Goal: Find specific page/section: Find specific page/section

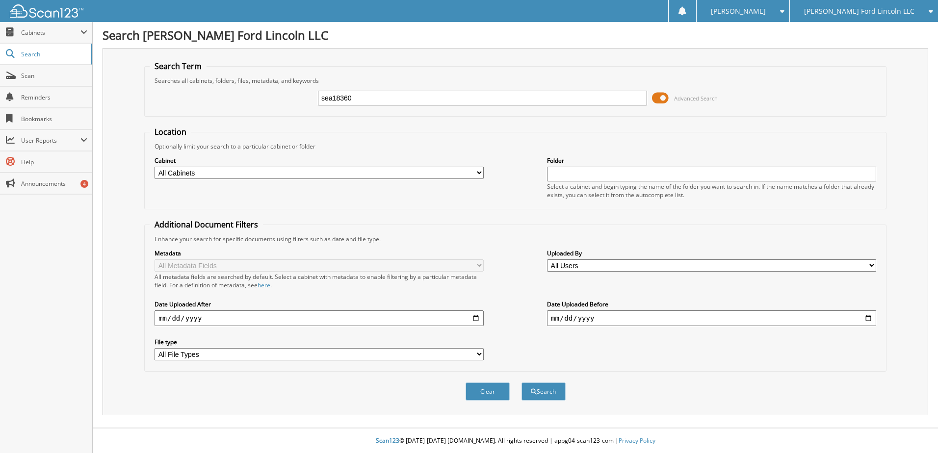
type input "sea18360"
click at [522, 383] on button "Search" at bounding box center [544, 392] width 44 height 18
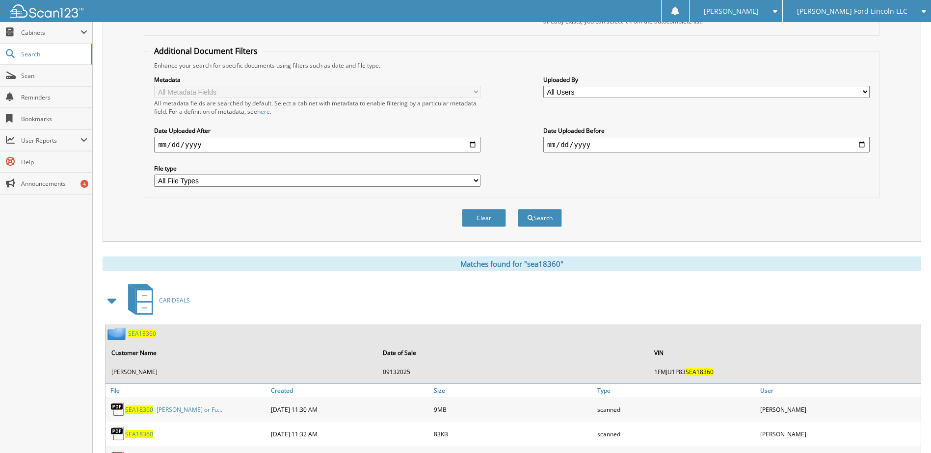
scroll to position [196, 0]
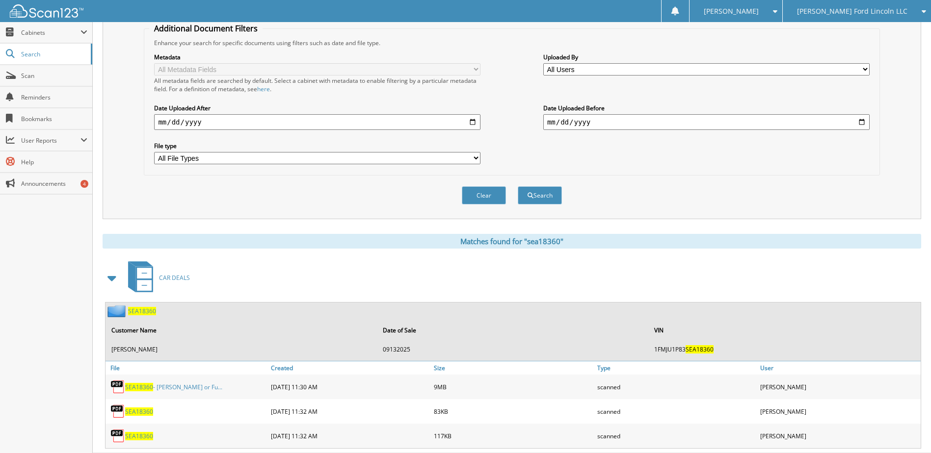
click at [142, 385] on span "SEA18360" at bounding box center [139, 387] width 28 height 8
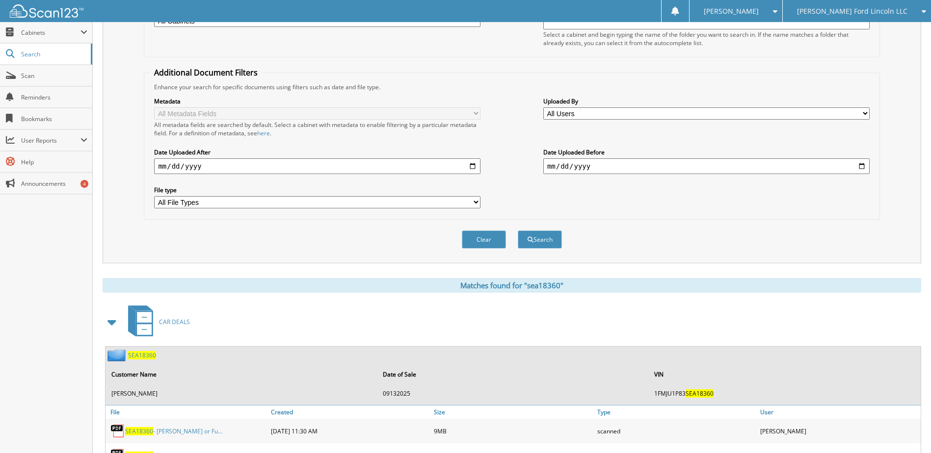
scroll to position [26, 0]
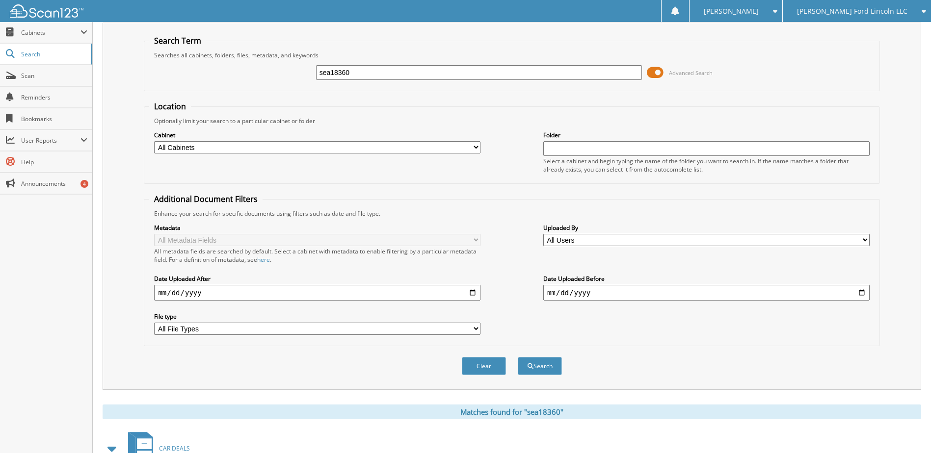
click at [347, 71] on input "sea18360" at bounding box center [479, 72] width 326 height 15
type input "rz383040"
click at [518, 357] on button "Search" at bounding box center [540, 366] width 44 height 18
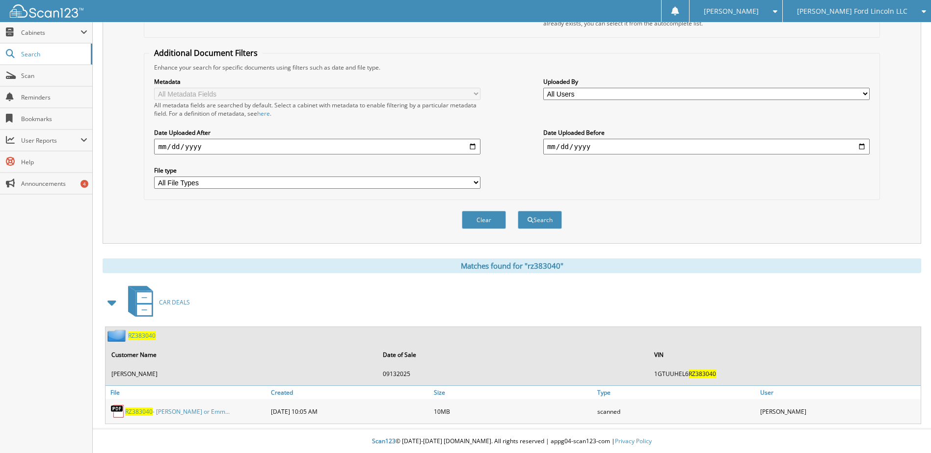
scroll to position [173, 0]
click at [139, 407] on span "RZ383040" at bounding box center [138, 411] width 27 height 8
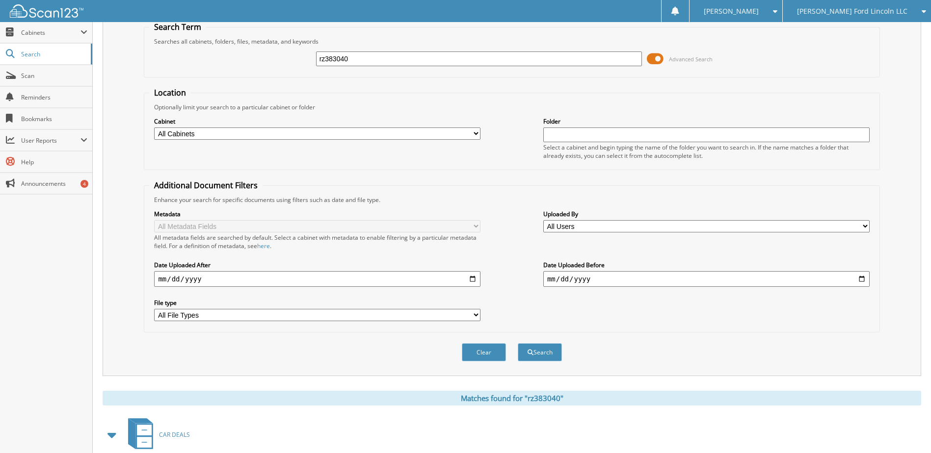
scroll to position [26, 0]
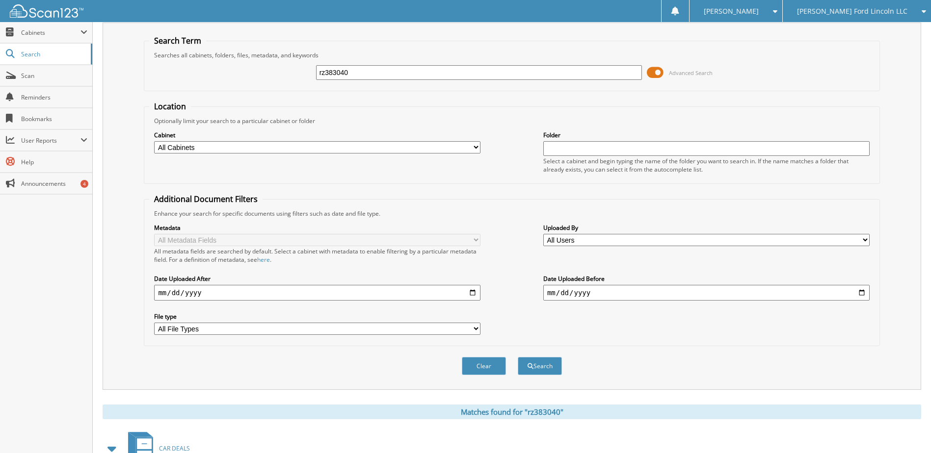
click at [337, 77] on input "rz383040" at bounding box center [479, 72] width 326 height 15
type input "rel12708"
click at [518, 357] on button "Search" at bounding box center [540, 366] width 44 height 18
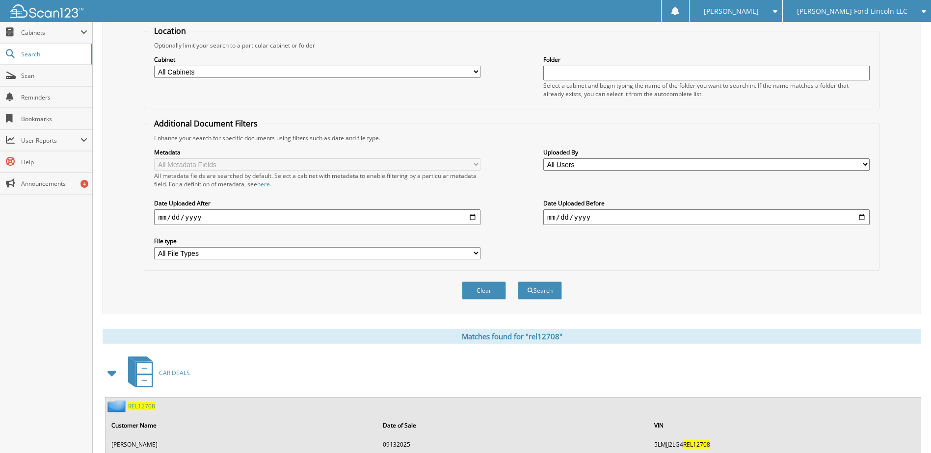
scroll to position [196, 0]
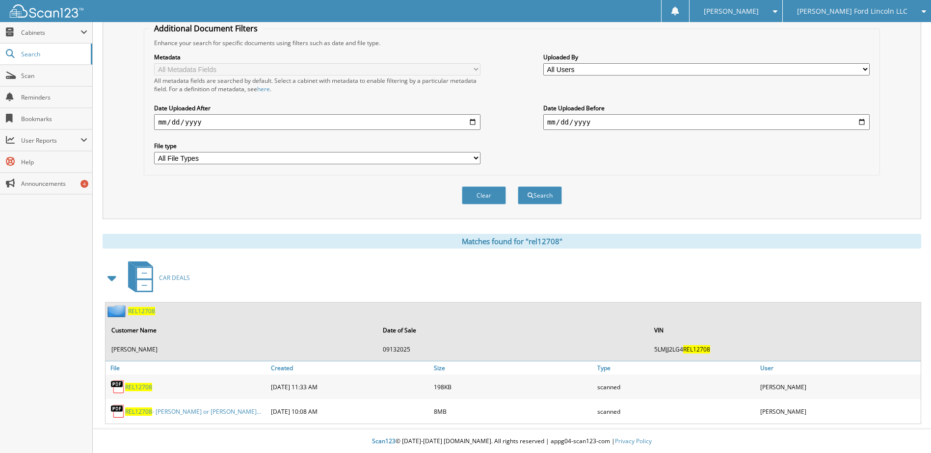
click at [134, 410] on span "REL12708" at bounding box center [138, 412] width 27 height 8
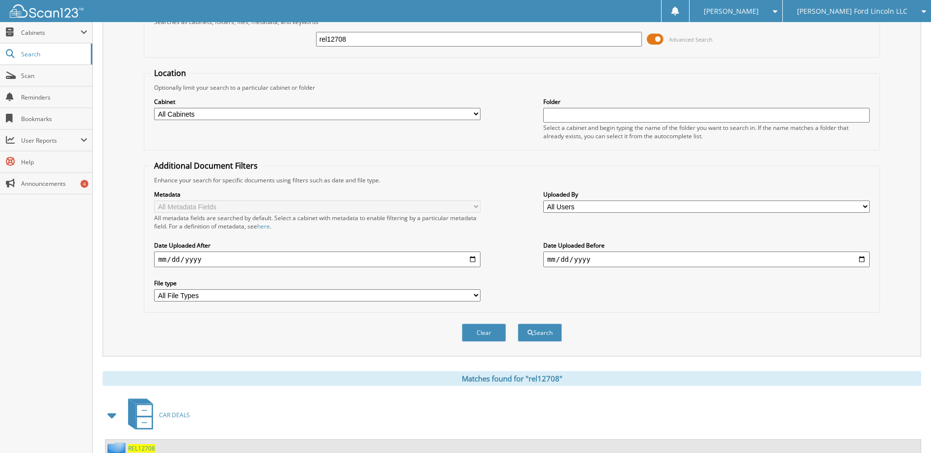
scroll to position [49, 0]
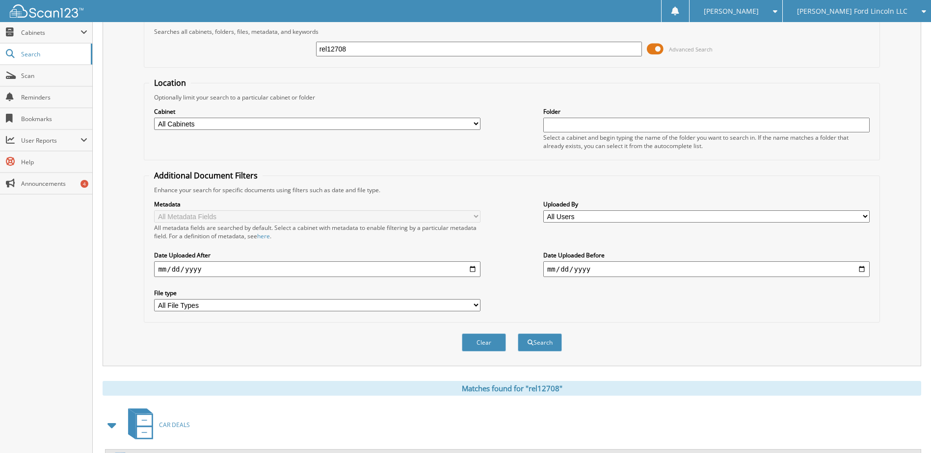
click at [341, 52] on input "rel12708" at bounding box center [479, 49] width 326 height 15
type input "l1453860"
click at [518, 334] on button "Search" at bounding box center [540, 343] width 44 height 18
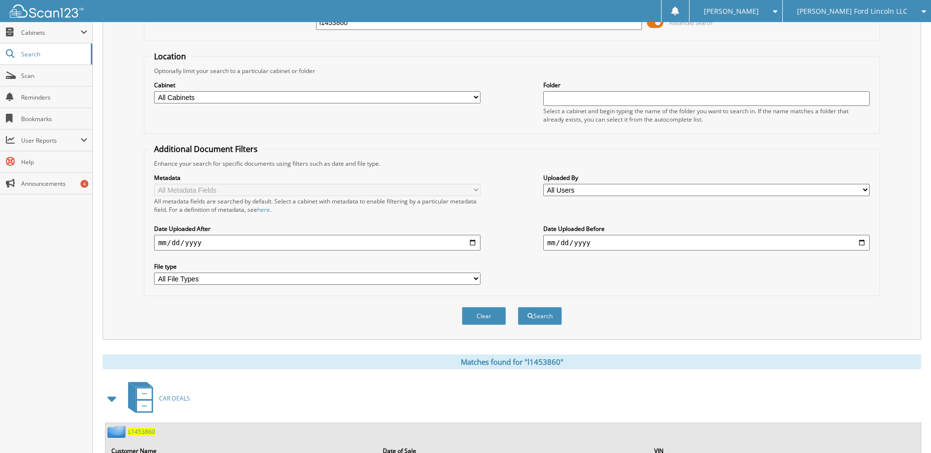
scroll to position [134, 0]
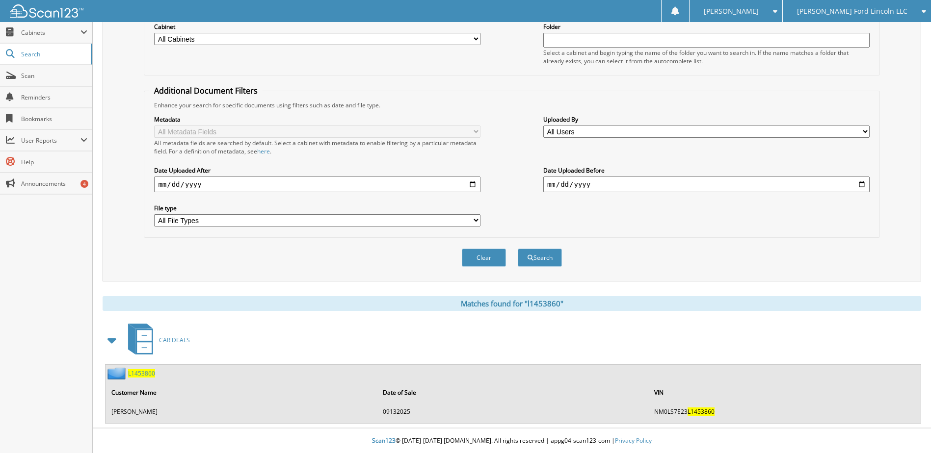
click at [140, 373] on span "L1453860" at bounding box center [141, 373] width 27 height 8
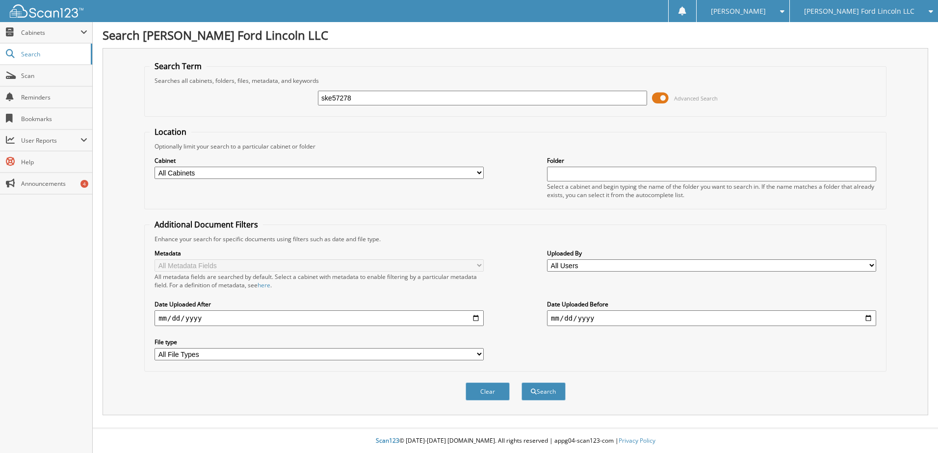
type input "ske57278"
click at [522, 383] on button "Search" at bounding box center [544, 392] width 44 height 18
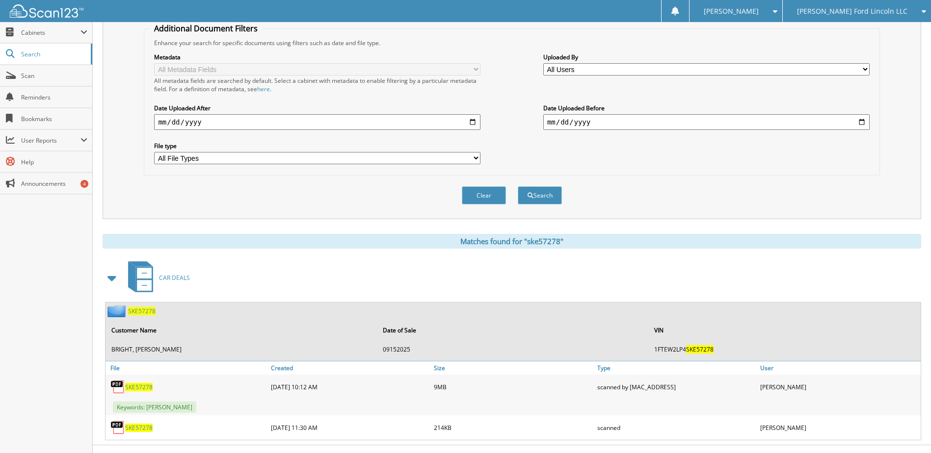
click at [138, 388] on span "SKE57278" at bounding box center [138, 387] width 27 height 8
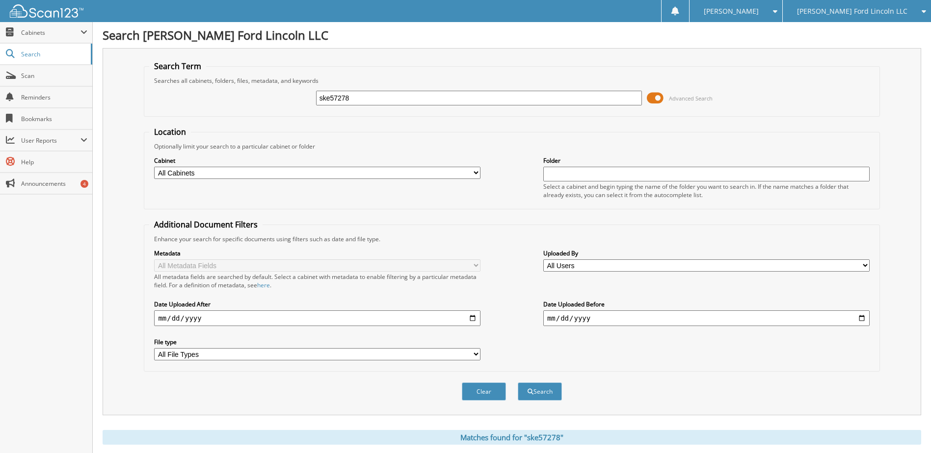
click at [340, 101] on input "ske57278" at bounding box center [479, 98] width 326 height 15
type input "kka53228"
click at [518, 383] on button "Search" at bounding box center [540, 392] width 44 height 18
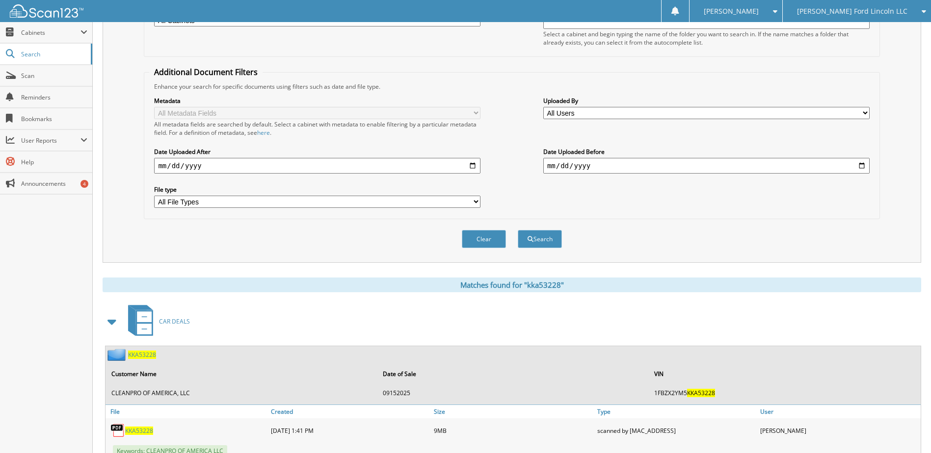
scroll to position [189, 0]
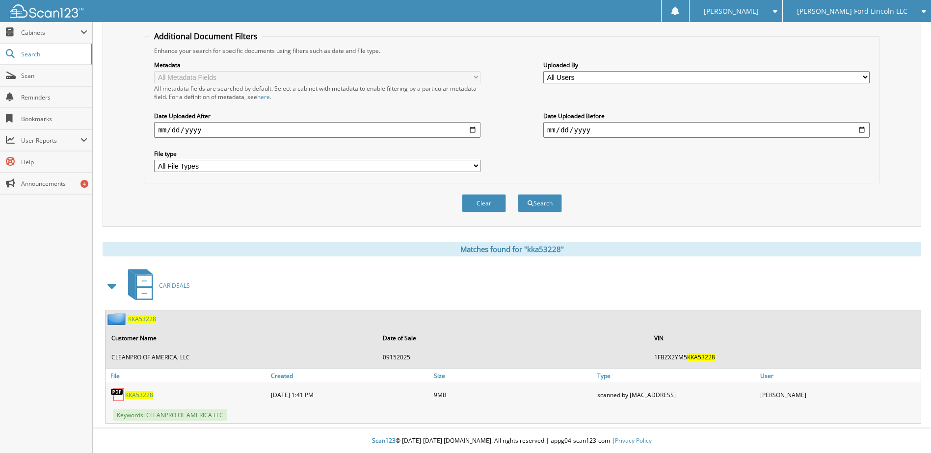
click at [138, 392] on span "KKA53228" at bounding box center [139, 395] width 28 height 8
click at [49, 79] on span "Scan" at bounding box center [54, 76] width 66 height 8
